Goal: Task Accomplishment & Management: Manage account settings

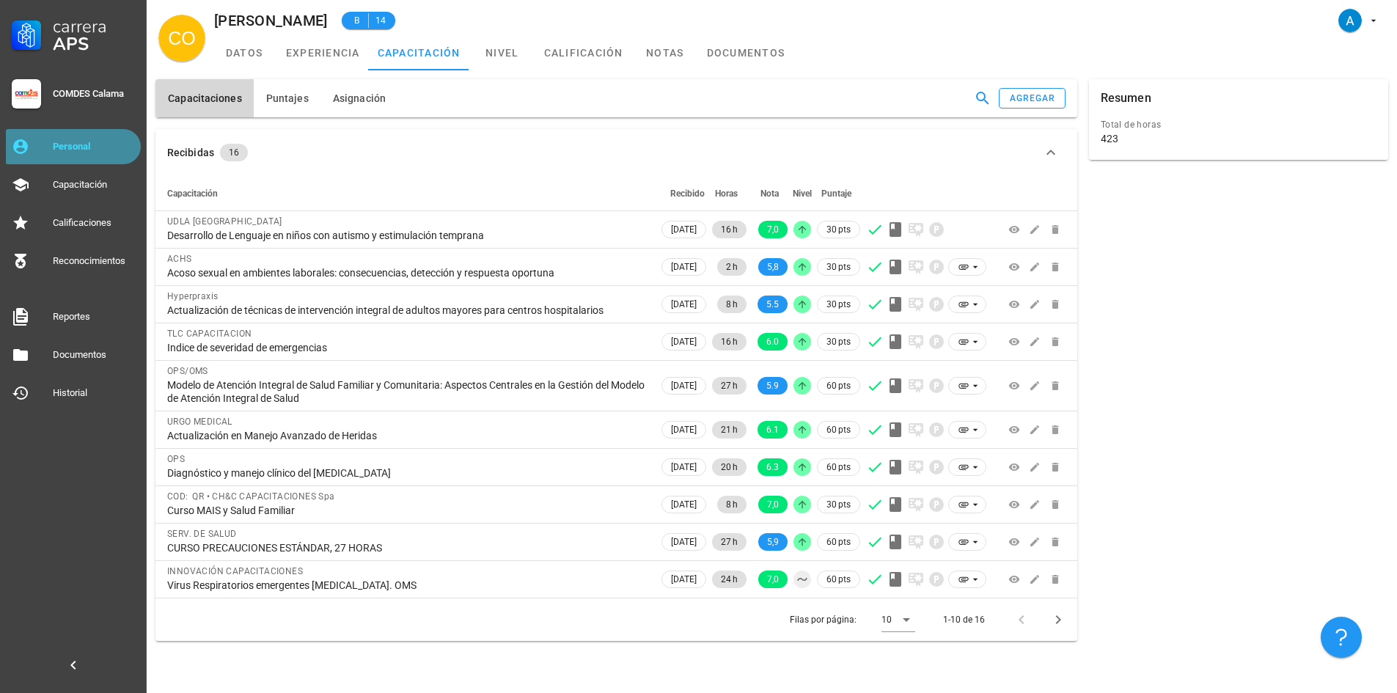
click at [79, 142] on div "Personal" at bounding box center [94, 147] width 82 height 12
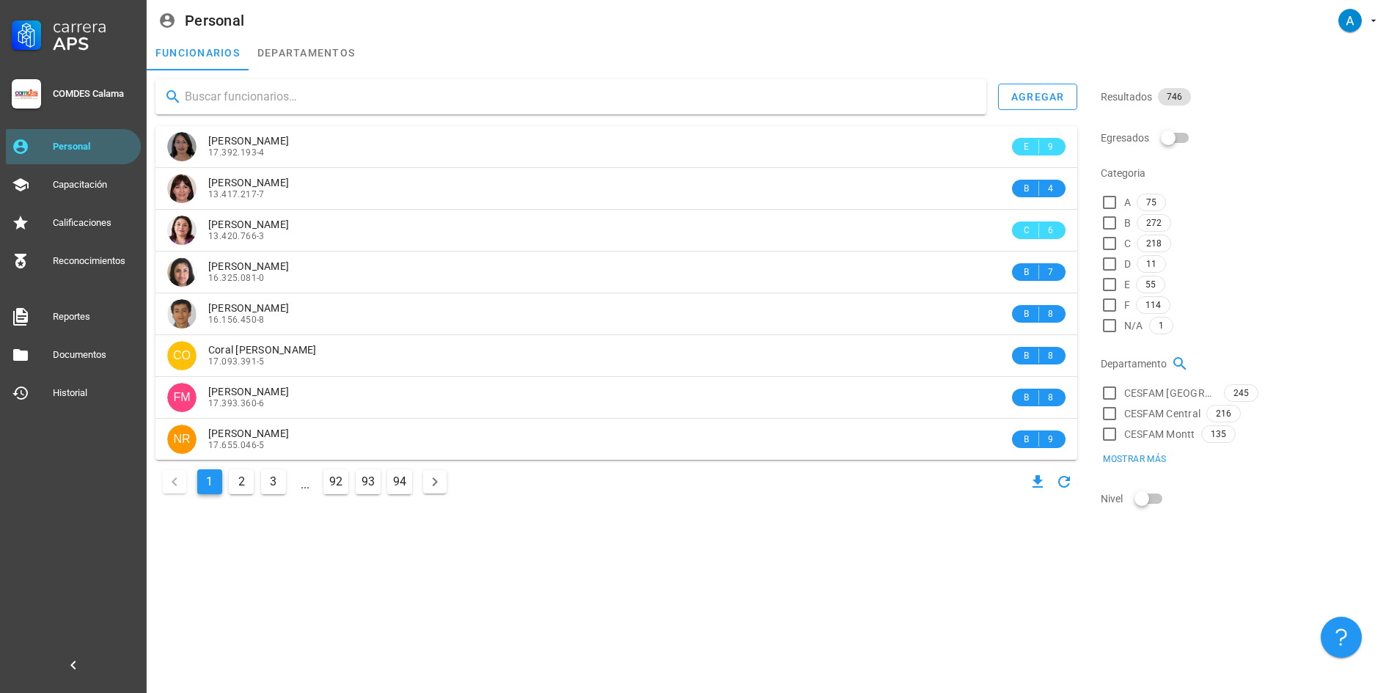
click at [223, 95] on input "text" at bounding box center [580, 96] width 790 height 23
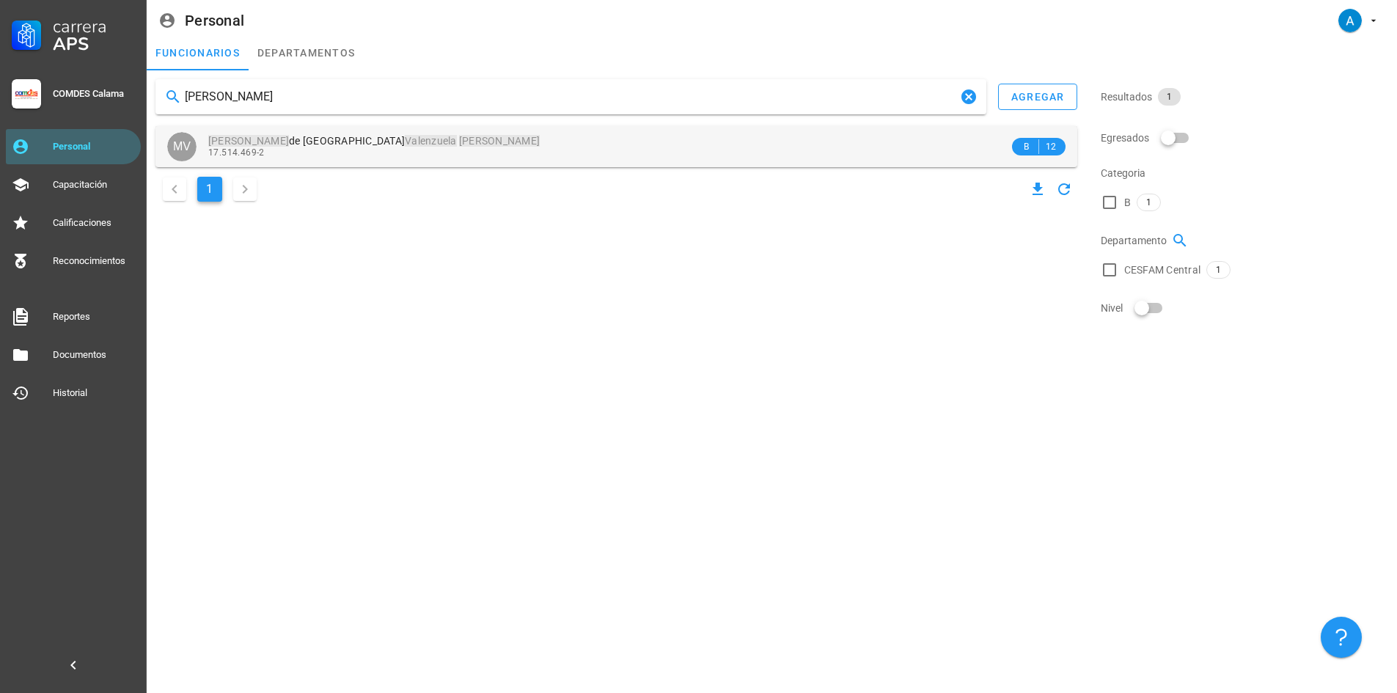
type input "[PERSON_NAME]"
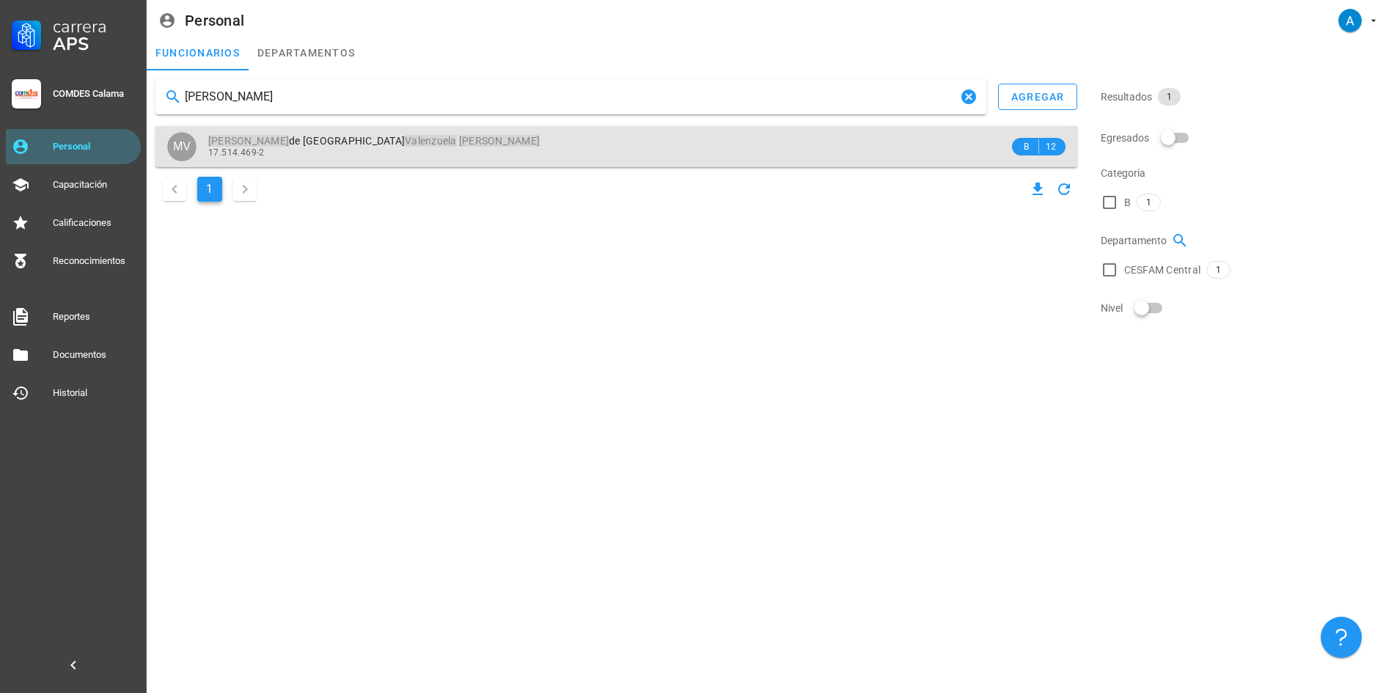
click at [405, 144] on mark "Valenzuela" at bounding box center [431, 141] width 52 height 12
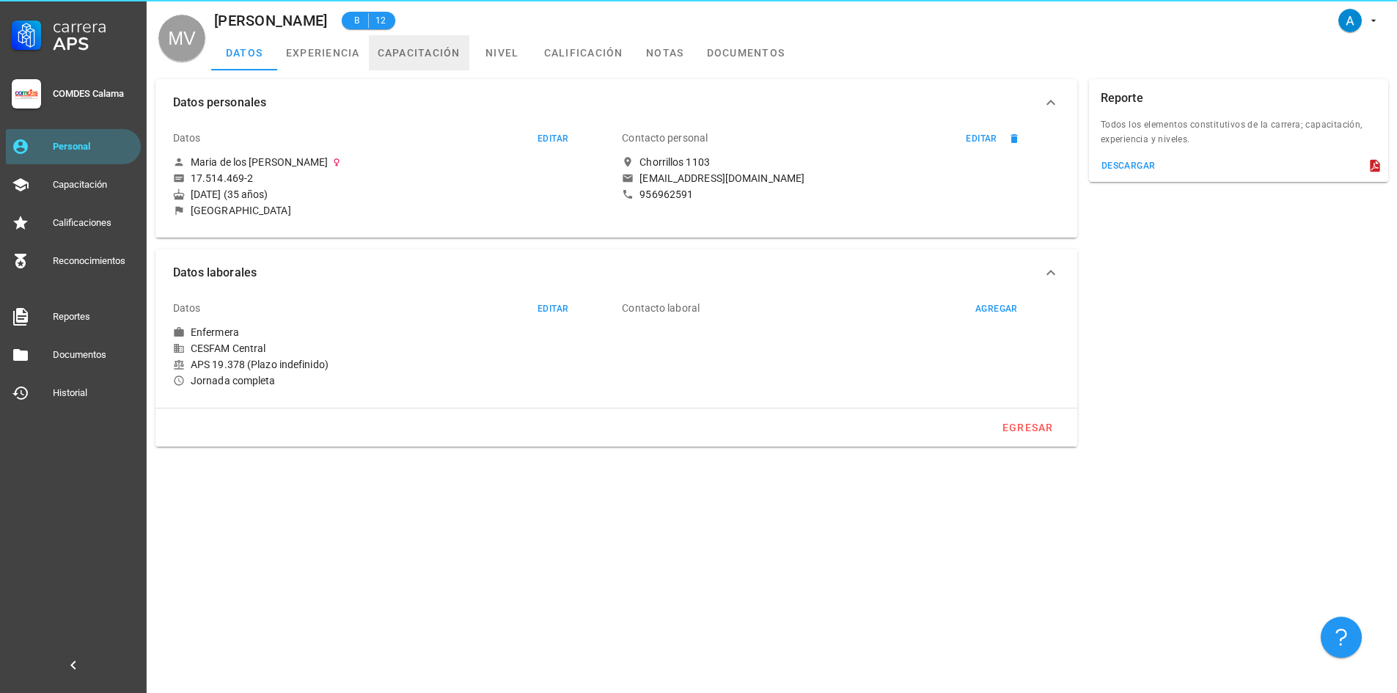
click at [452, 49] on link "capacitación" at bounding box center [419, 52] width 100 height 35
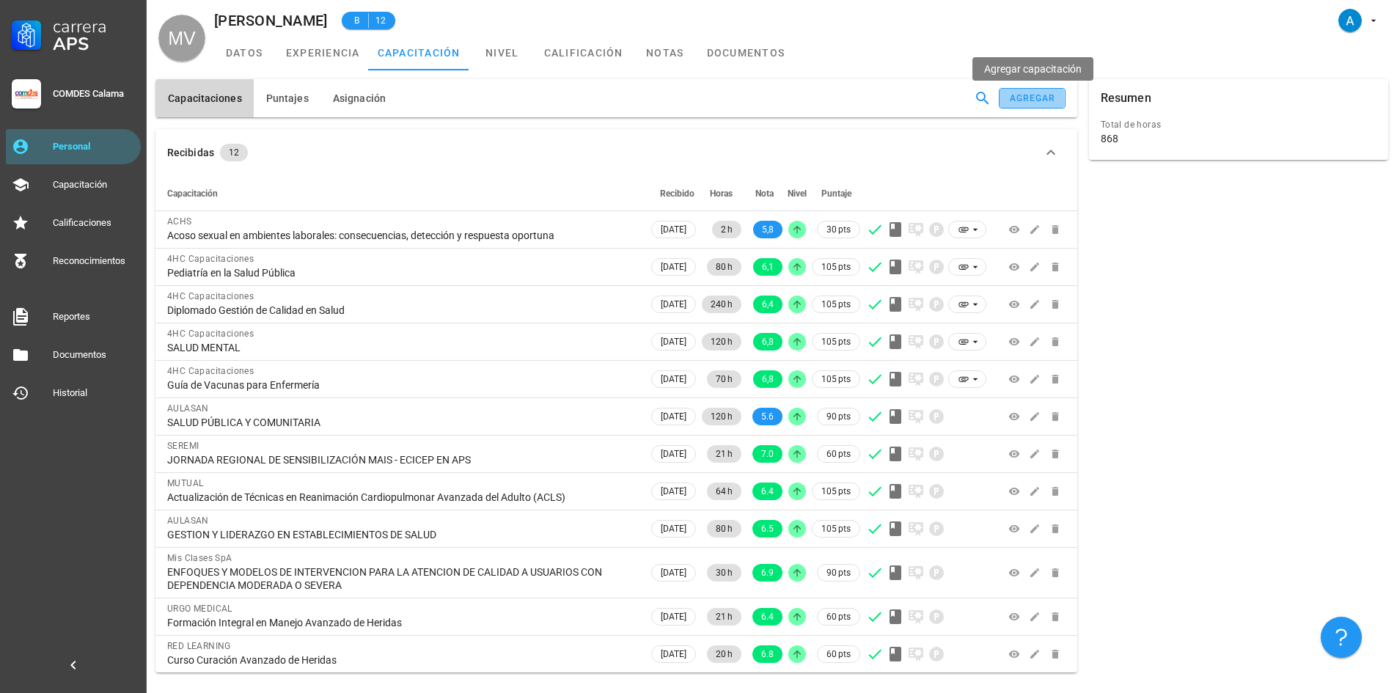
click at [1028, 97] on div "agregar" at bounding box center [1032, 98] width 47 height 10
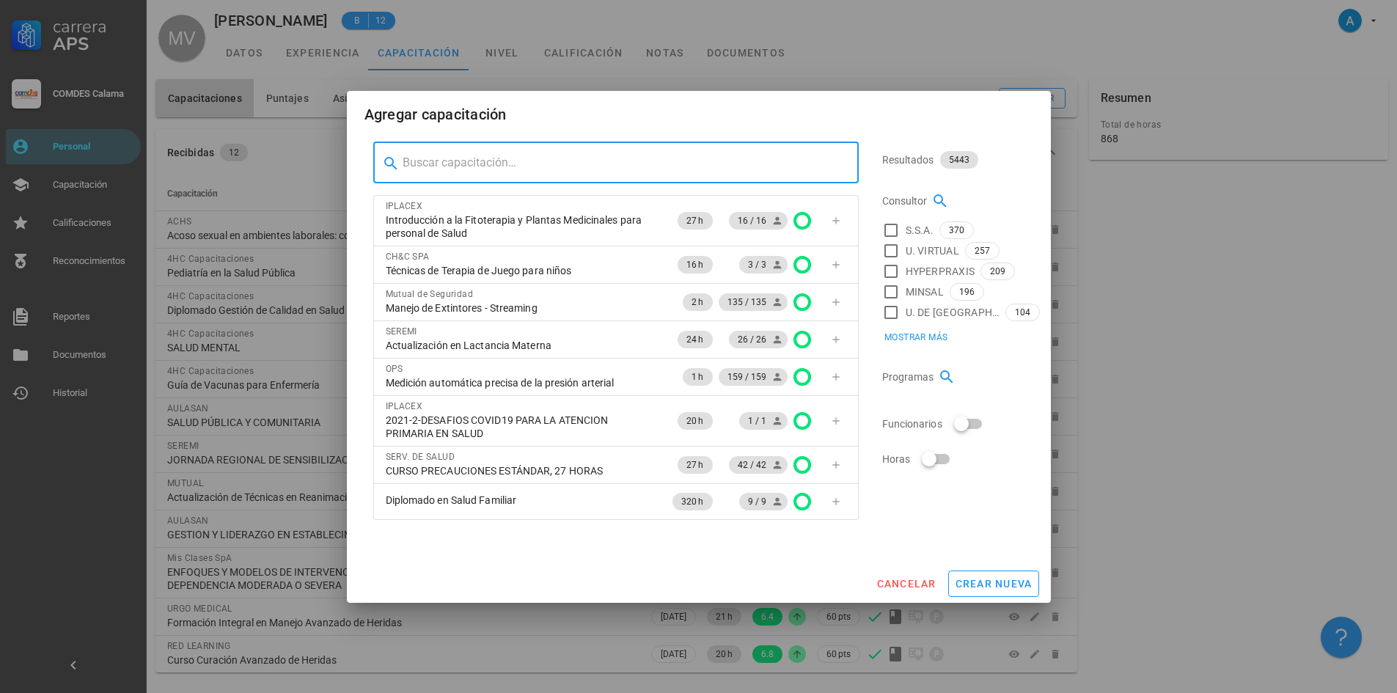
click at [670, 154] on input "text" at bounding box center [625, 162] width 444 height 23
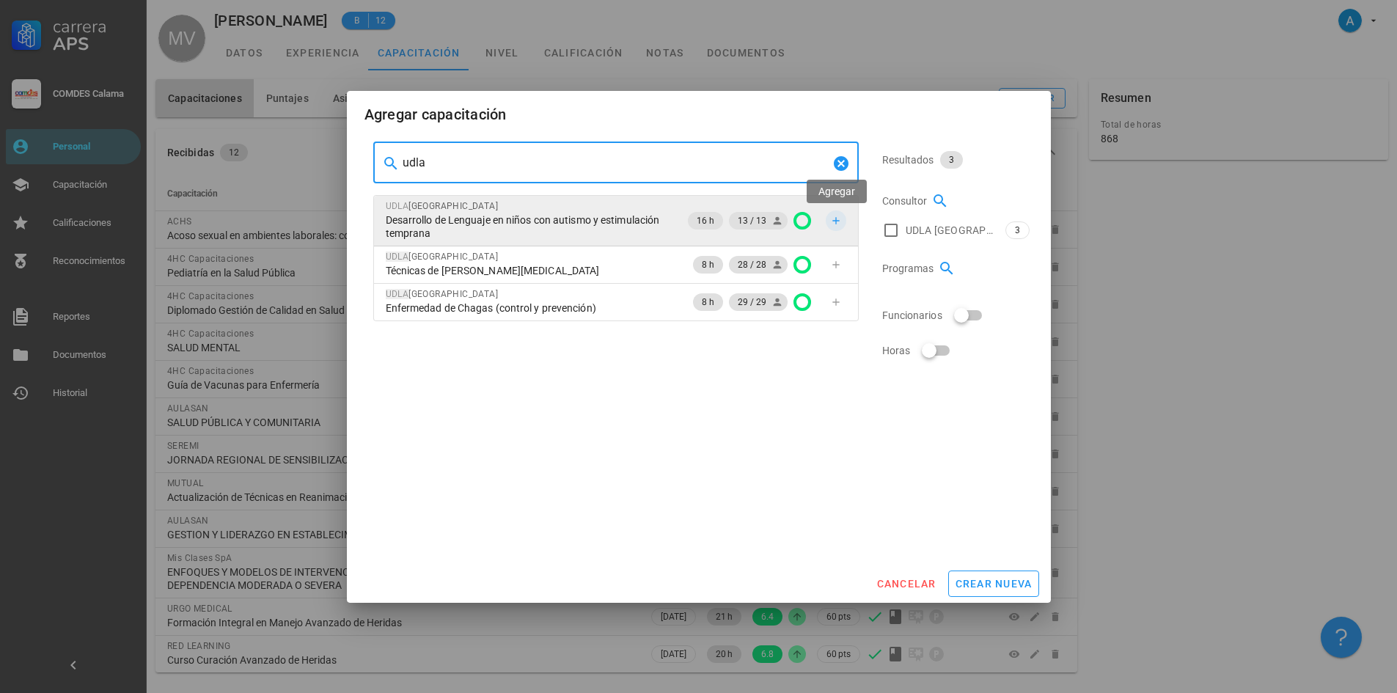
type input "udla"
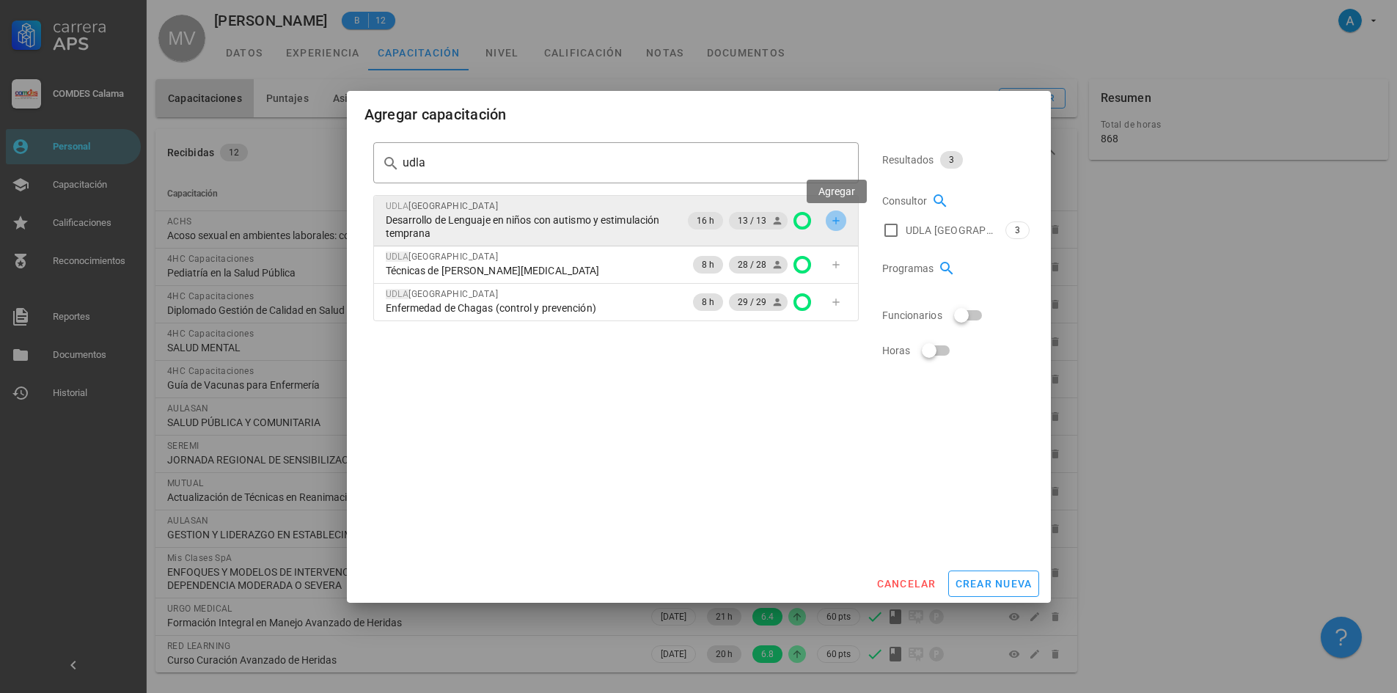
click at [839, 226] on icon "button" at bounding box center [836, 221] width 12 height 12
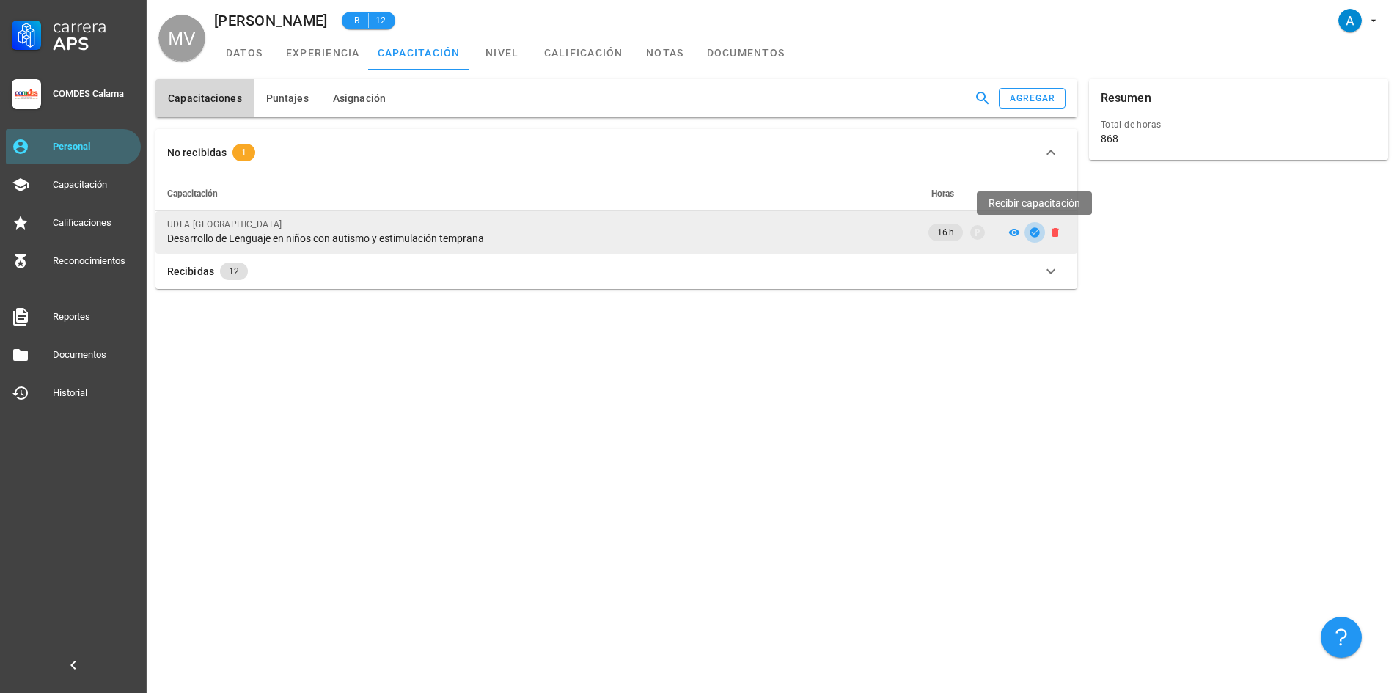
click at [1036, 234] on icon "button" at bounding box center [1034, 232] width 10 height 10
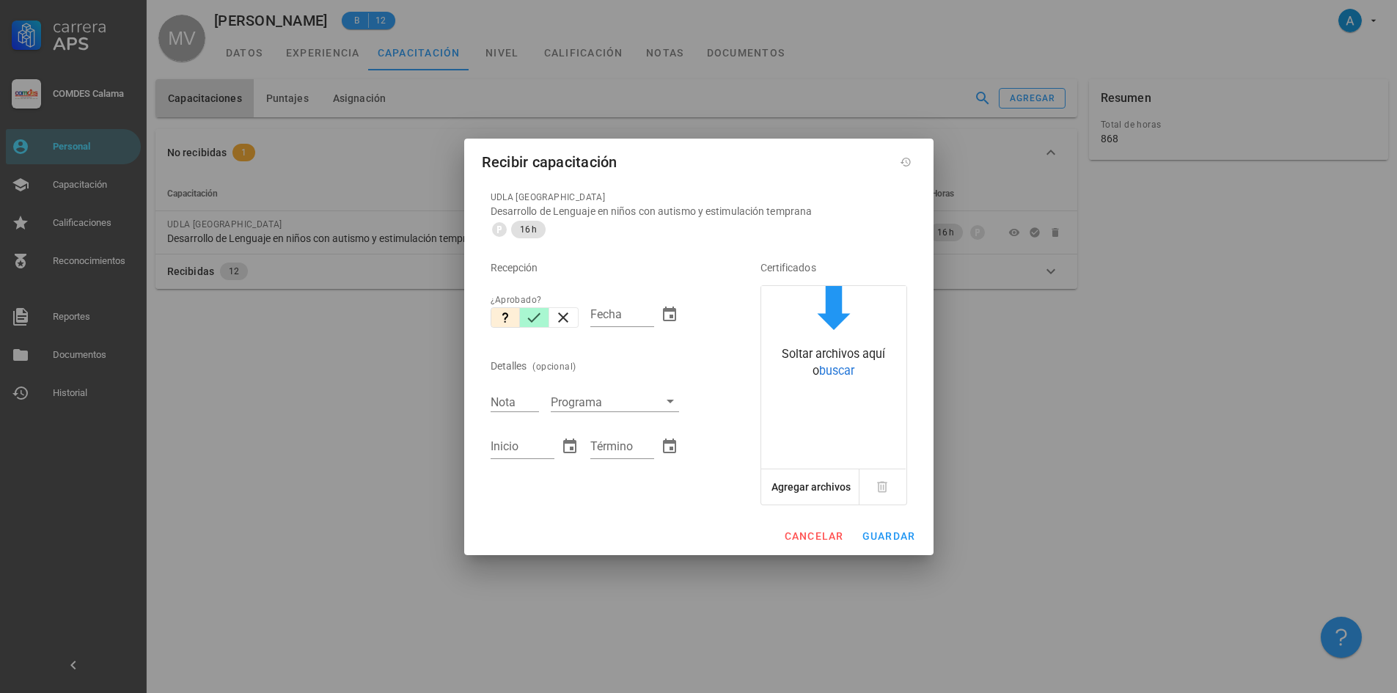
click at [539, 312] on icon "button" at bounding box center [534, 318] width 18 height 18
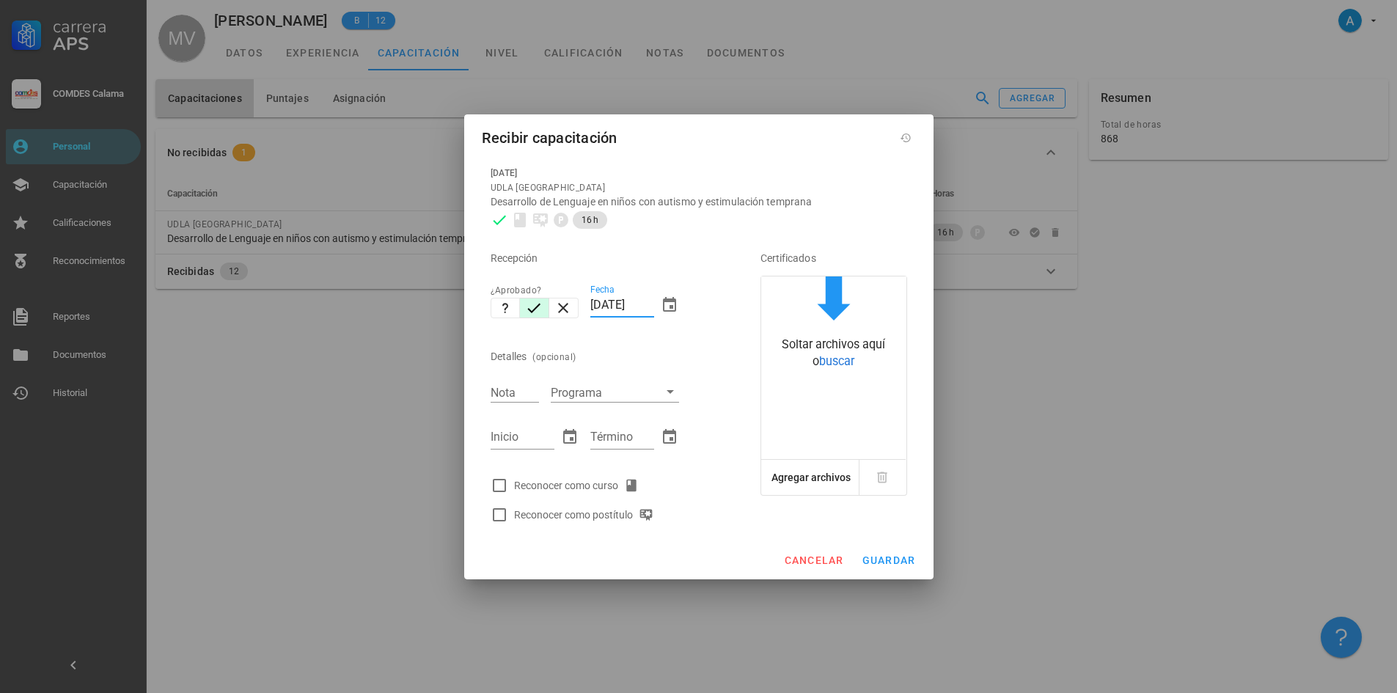
drag, startPoint x: 604, startPoint y: 310, endPoint x: 586, endPoint y: 306, distance: 18.9
click at [586, 306] on div "Fecha [DATE]" at bounding box center [634, 307] width 100 height 63
type input "[DATE]"
click at [514, 397] on input "Nota" at bounding box center [515, 392] width 48 height 19
type input "7,0"
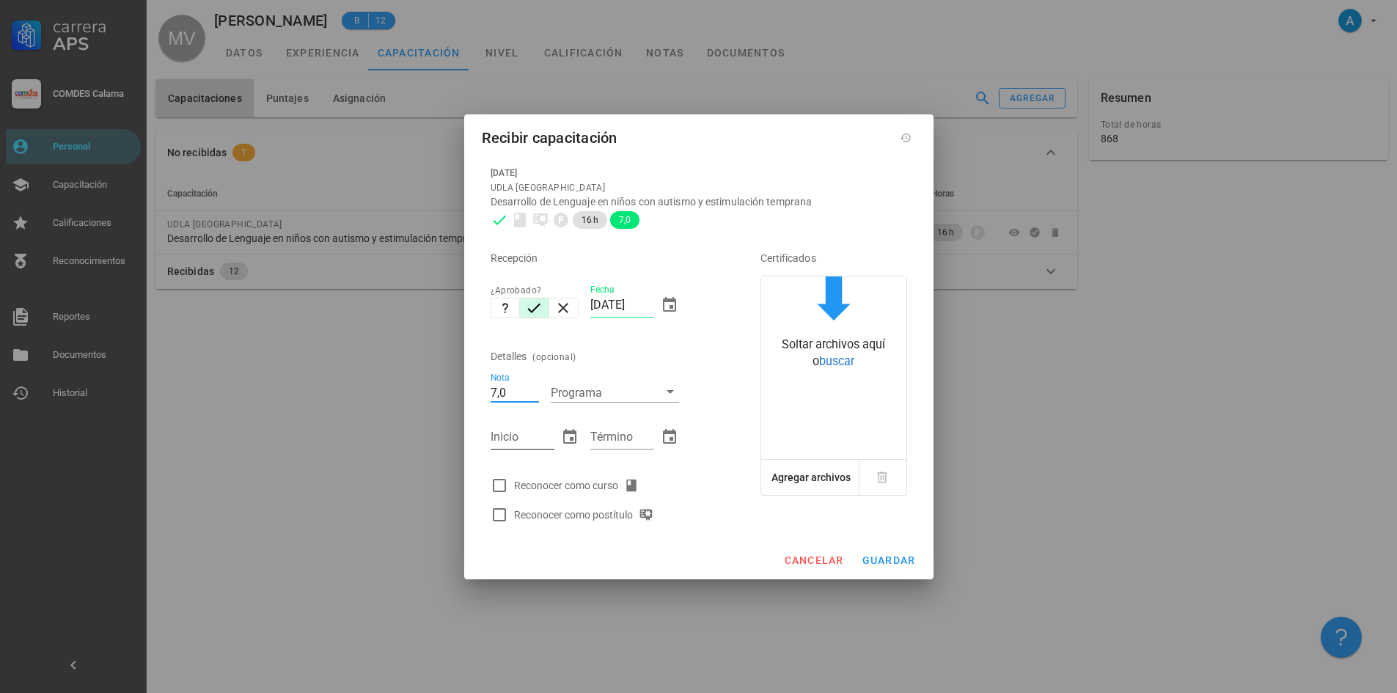
click at [511, 433] on div "Inicio" at bounding box center [523, 436] width 64 height 23
type input "[DATE]"
click at [617, 430] on div "Término" at bounding box center [622, 436] width 64 height 23
type input "[DATE]"
click at [501, 485] on div at bounding box center [499, 485] width 25 height 25
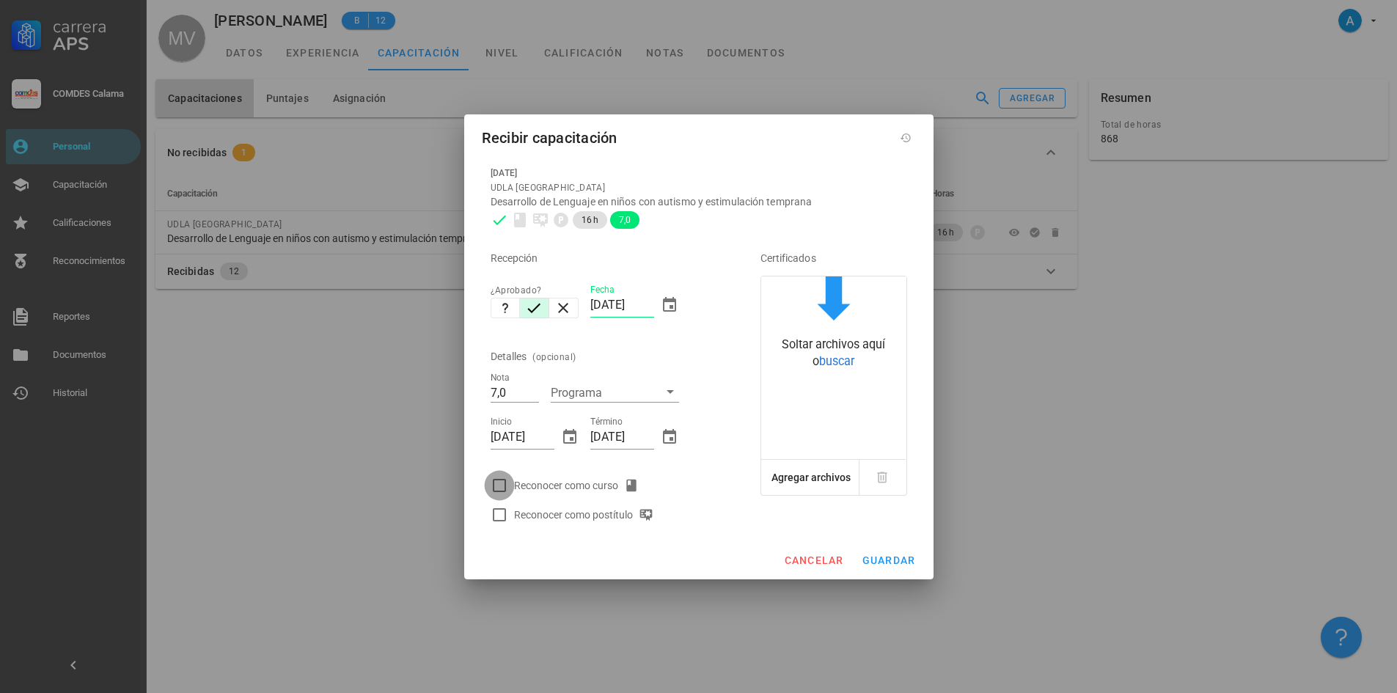
checkbox input "true"
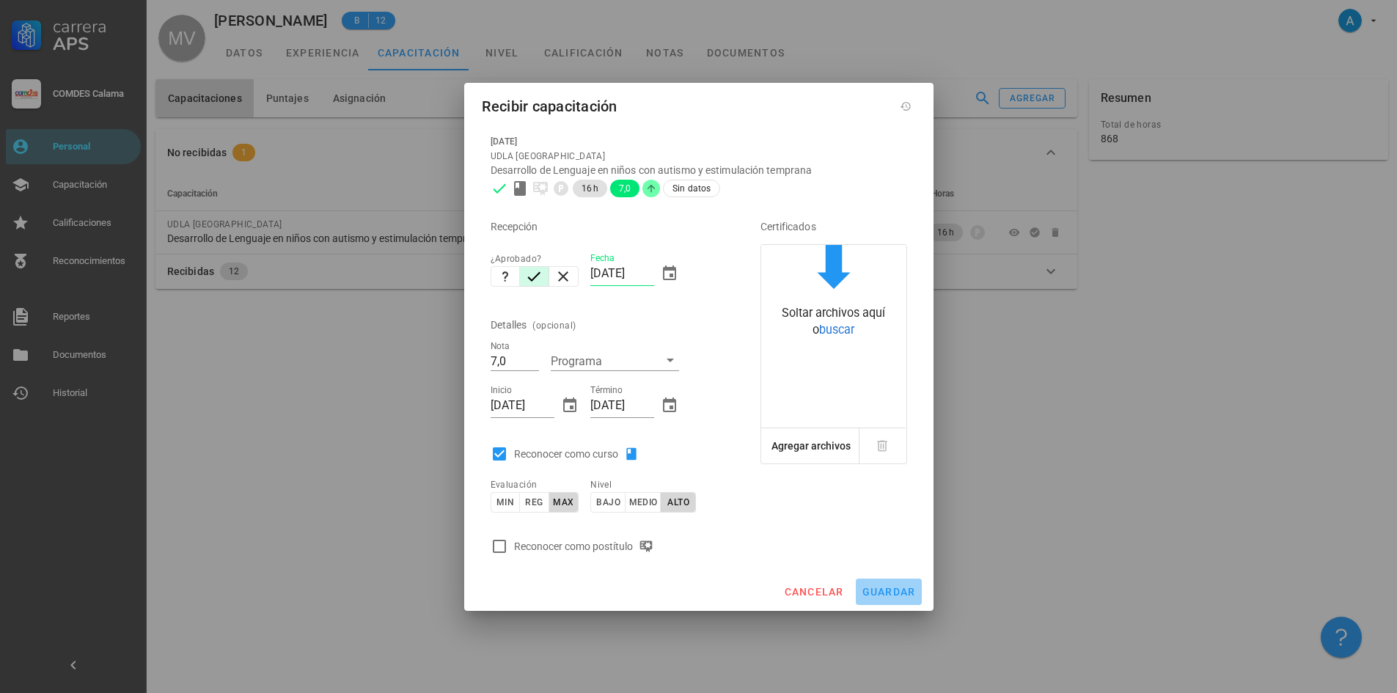
click at [880, 588] on span "guardar" at bounding box center [888, 592] width 54 height 12
